Goal: Information Seeking & Learning: Stay updated

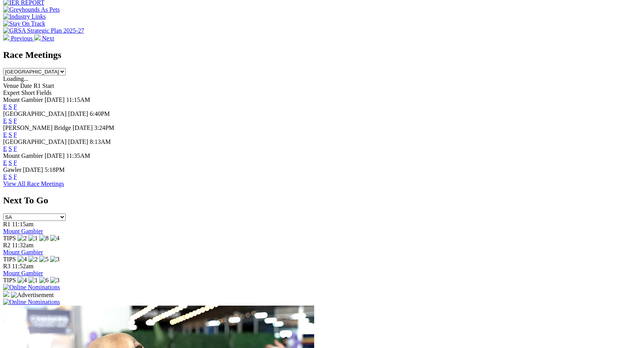
scroll to position [309, 0]
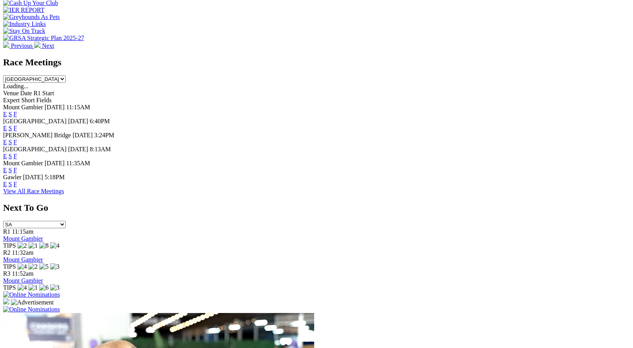
click at [17, 188] on link "F" at bounding box center [16, 184] width 4 height 7
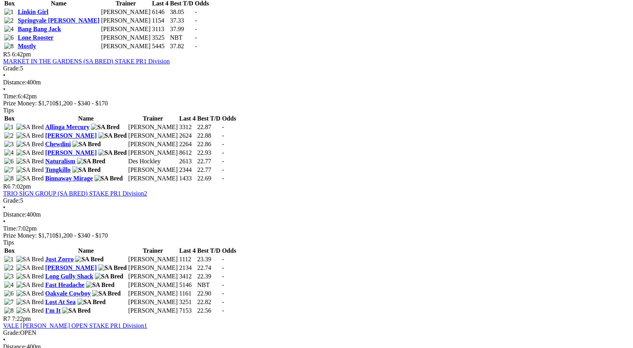
scroll to position [816, 0]
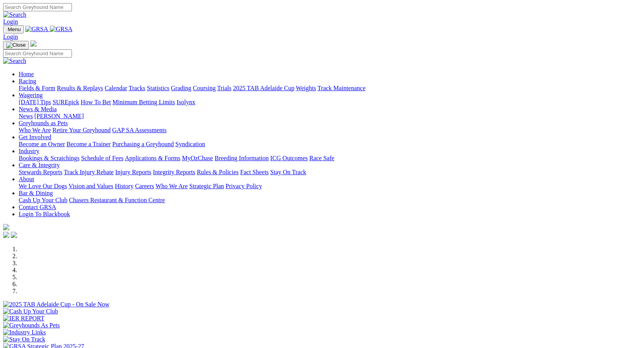
scroll to position [309, 0]
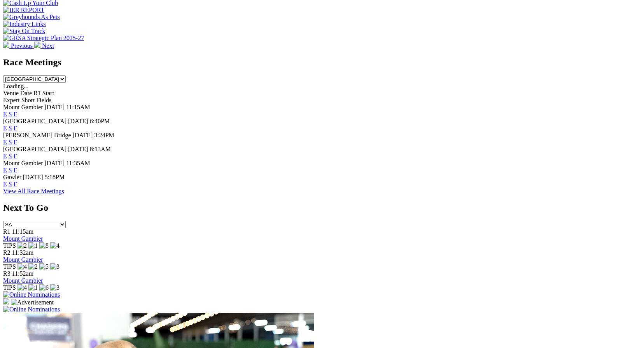
click at [17, 111] on link "F" at bounding box center [16, 114] width 4 height 7
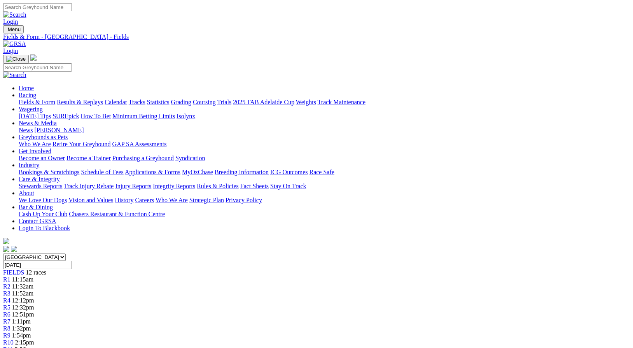
click at [62, 183] on link "Stewards Reports" at bounding box center [41, 186] width 44 height 7
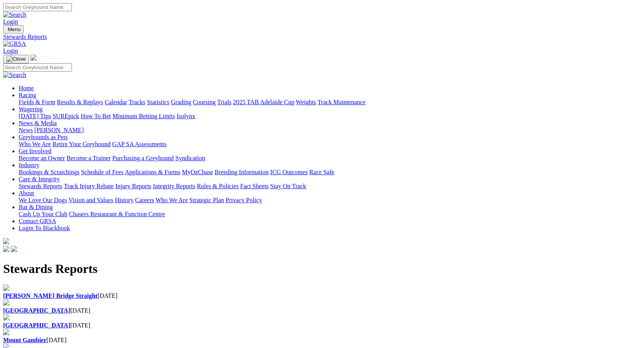
click at [96, 293] on b "Murray Bridge Straight" at bounding box center [50, 296] width 95 height 7
click at [195, 183] on link "Integrity Reports" at bounding box center [174, 186] width 42 height 7
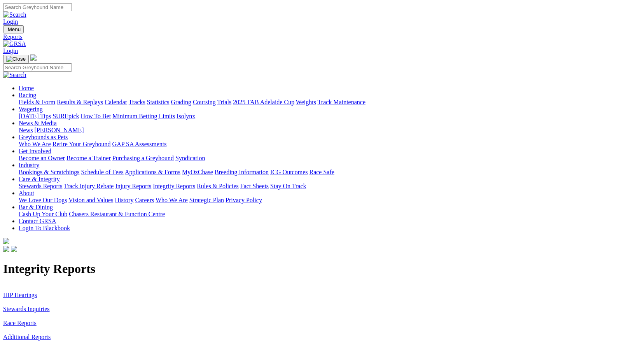
click at [50, 306] on link "Stewards Inquiries" at bounding box center [26, 309] width 47 height 7
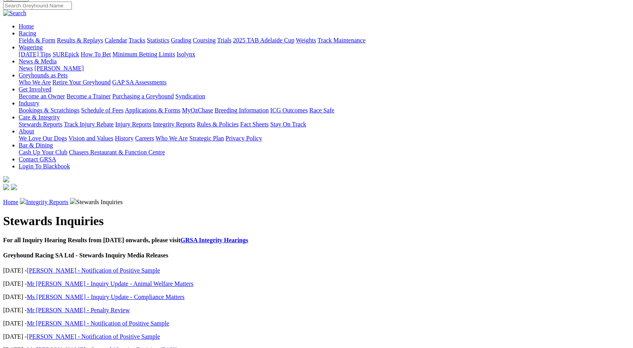
scroll to position [60, 0]
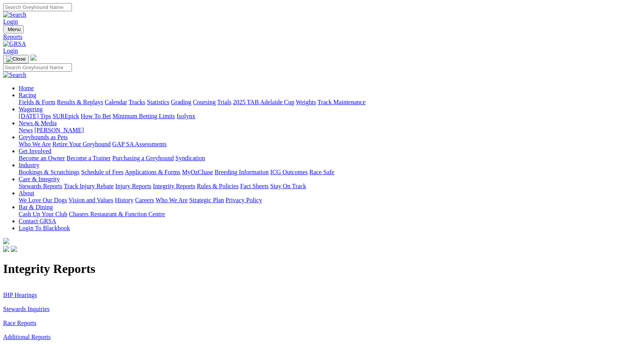
click at [37, 292] on link "IHP Hearings" at bounding box center [20, 295] width 34 height 7
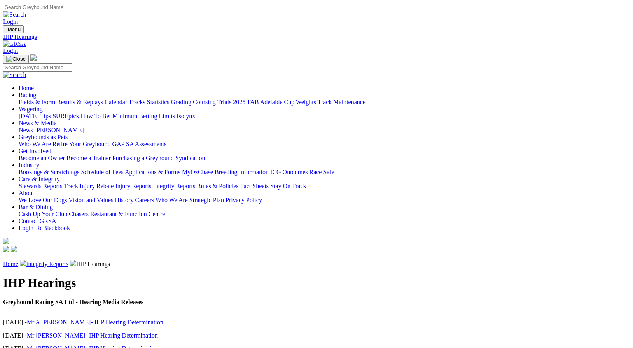
click at [57, 120] on link "News & Media" at bounding box center [38, 123] width 38 height 7
click at [33, 127] on link "News" at bounding box center [26, 130] width 14 height 7
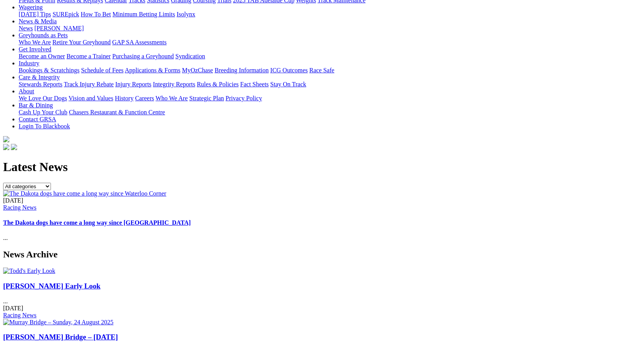
scroll to position [99, 0]
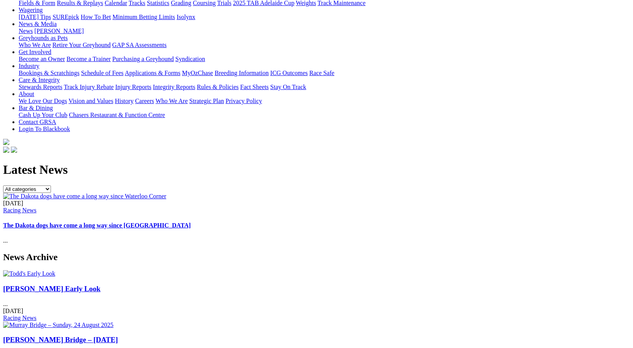
click at [191, 222] on link "The Dakota dogs have come a long way since [GEOGRAPHIC_DATA]" at bounding box center [97, 225] width 188 height 7
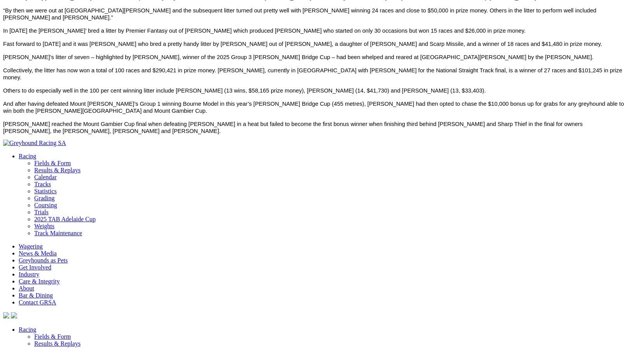
scroll to position [373, 0]
